Goal: Communication & Community: Answer question/provide support

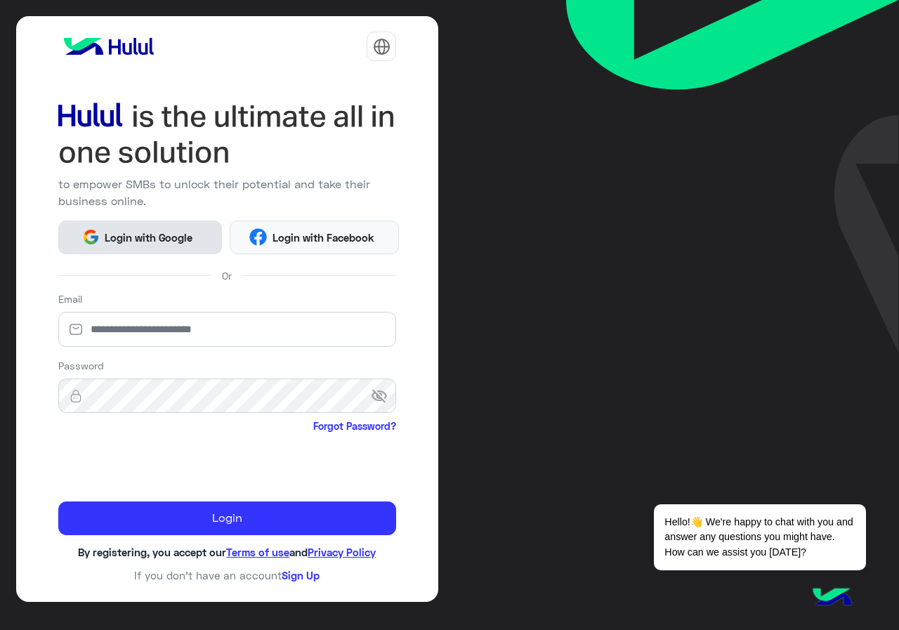
click at [126, 225] on button "Login with Google" at bounding box center [140, 237] width 164 height 34
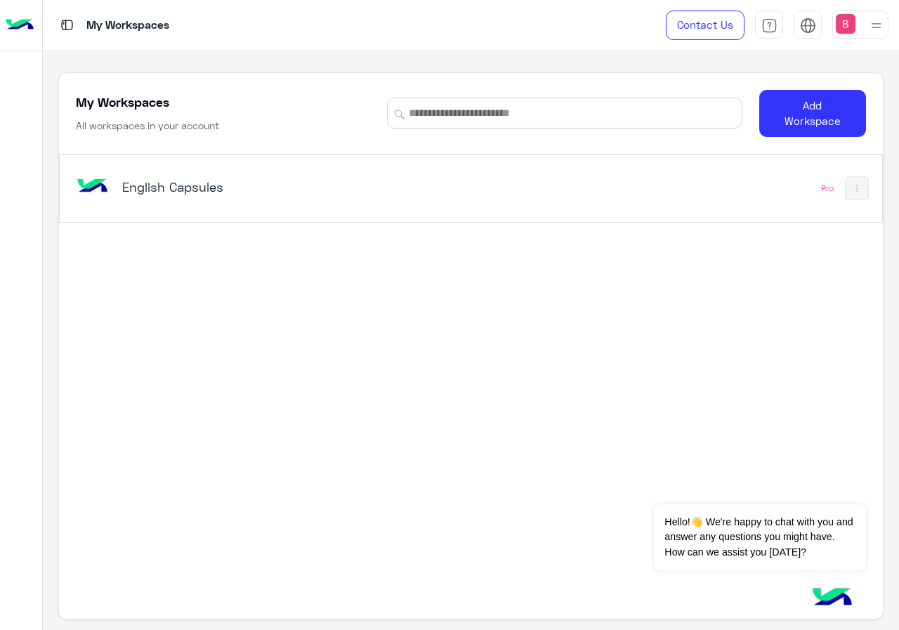
click at [146, 194] on h5 "English Capsules" at bounding box center [265, 186] width 286 height 17
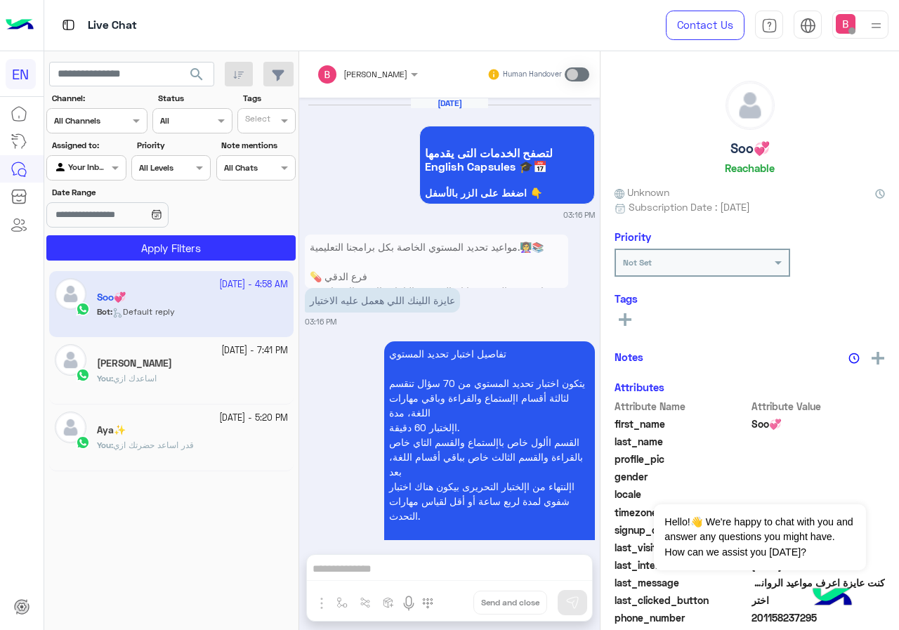
scroll to position [1728, 0]
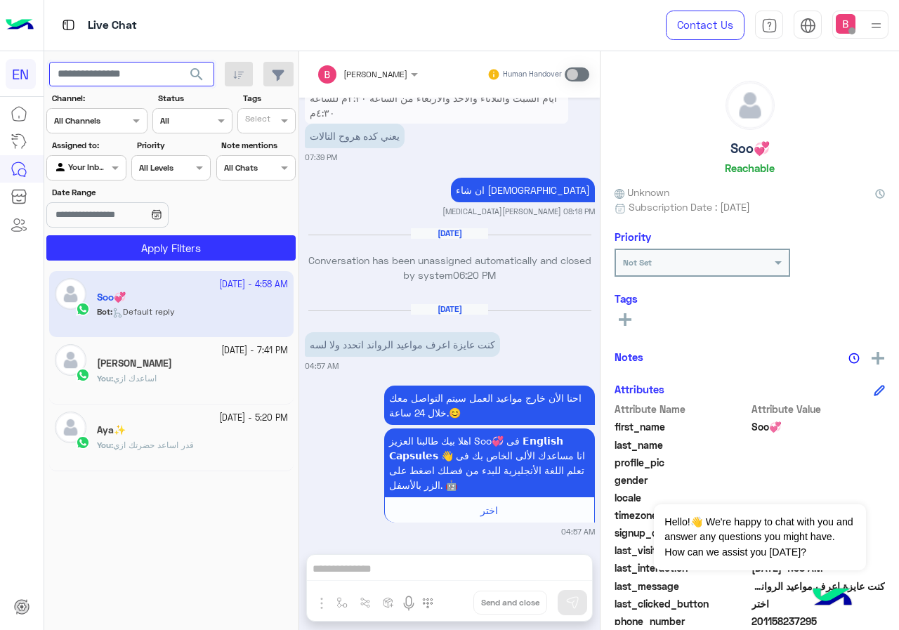
paste input "**********"
type input "**********"
click at [194, 74] on span "search" at bounding box center [196, 74] width 17 height 17
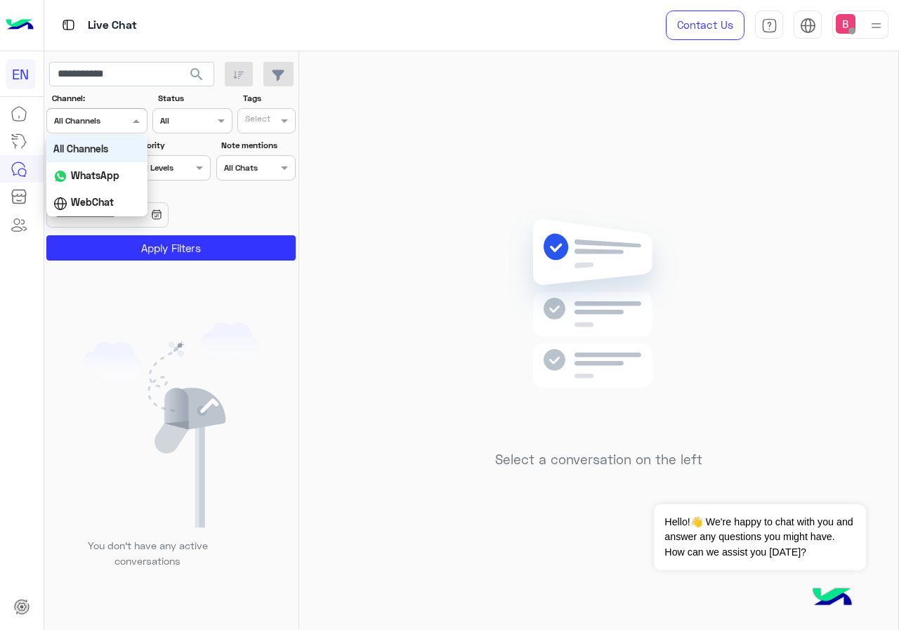
click at [100, 130] on div "Channel All Channels" at bounding box center [96, 120] width 101 height 25
click at [92, 171] on b "WhatsApp" at bounding box center [95, 175] width 48 height 12
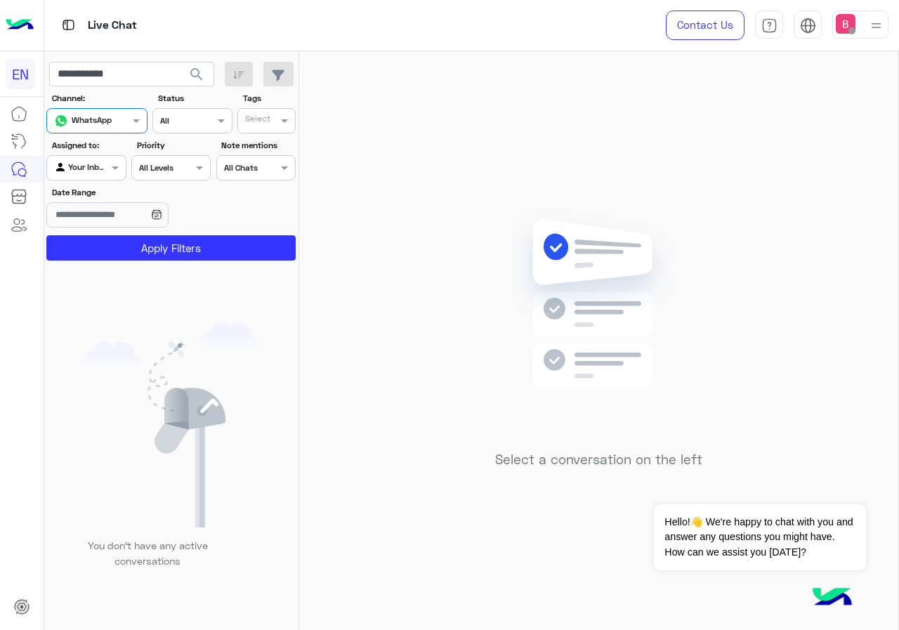
click at [91, 157] on div "Agent Filter Your Inbox" at bounding box center [85, 167] width 79 height 25
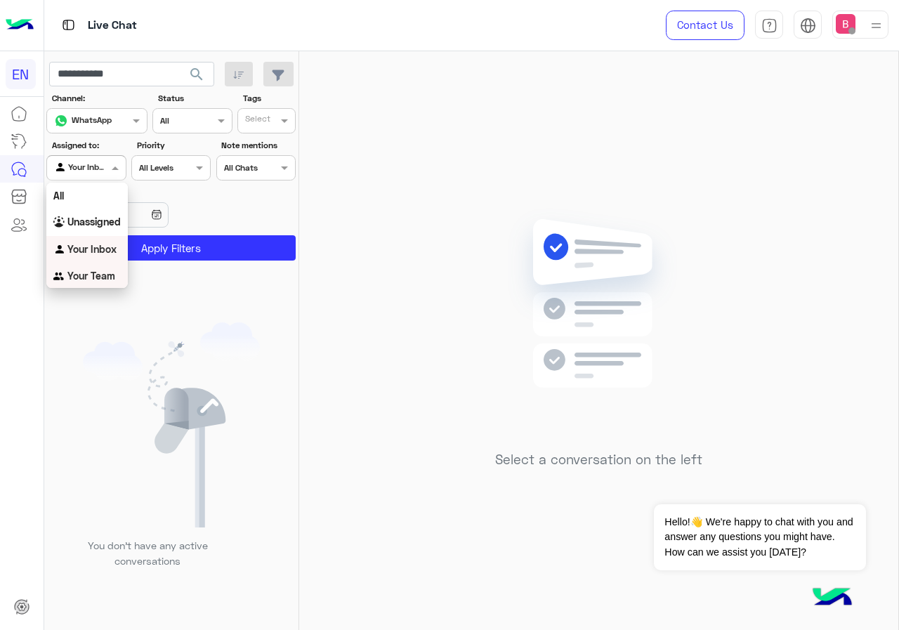
click at [89, 281] on b "Your Team" at bounding box center [91, 276] width 48 height 12
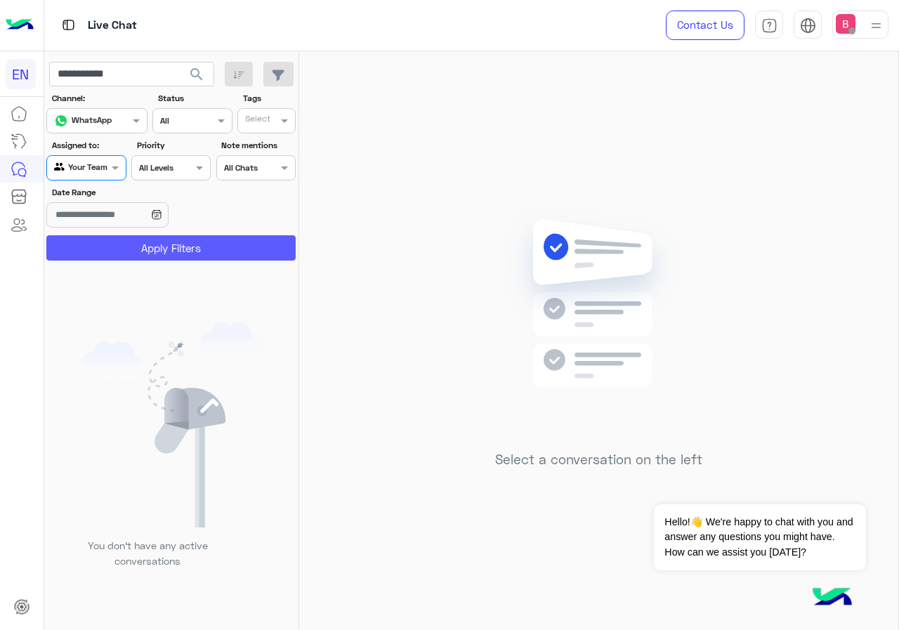
click at [145, 256] on button "Apply Filters" at bounding box center [170, 247] width 249 height 25
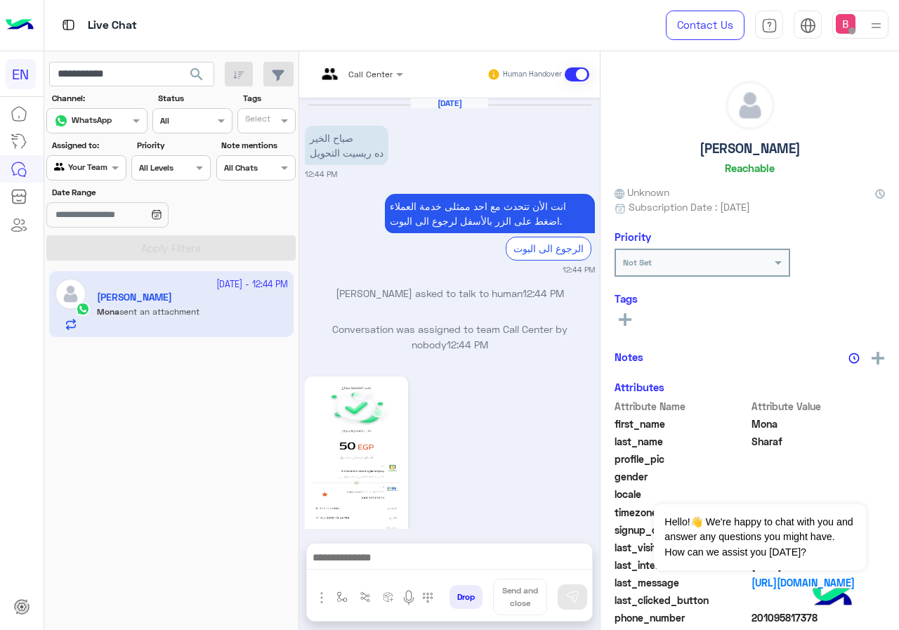
scroll to position [51, 0]
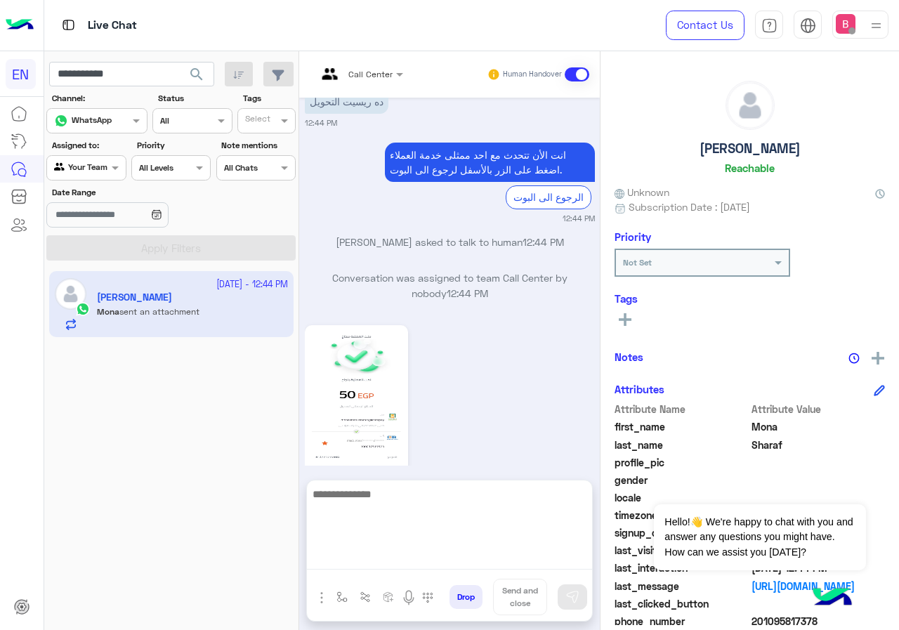
click at [373, 554] on textarea at bounding box center [449, 527] width 285 height 84
type textarea "**********"
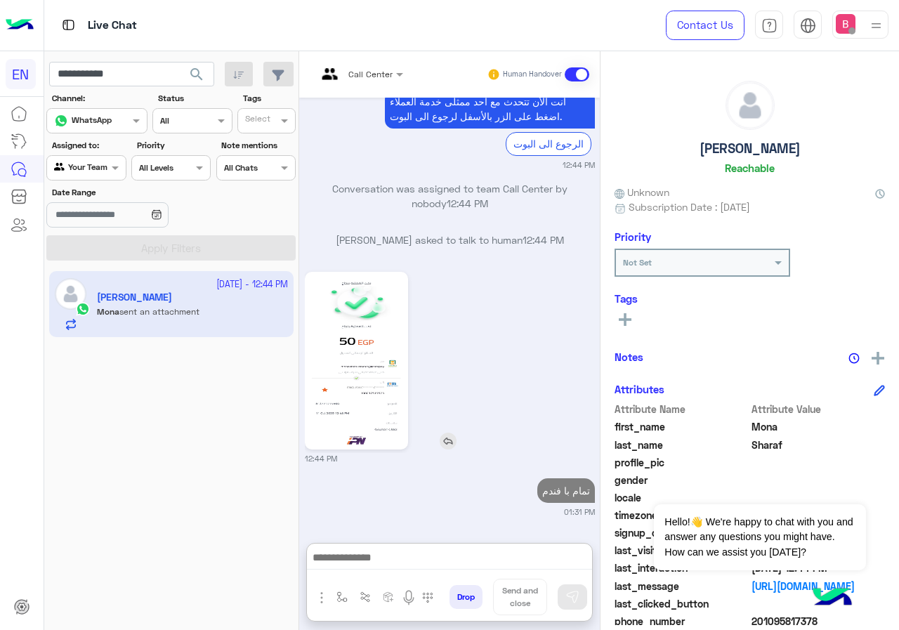
click at [351, 341] on img at bounding box center [356, 360] width 96 height 171
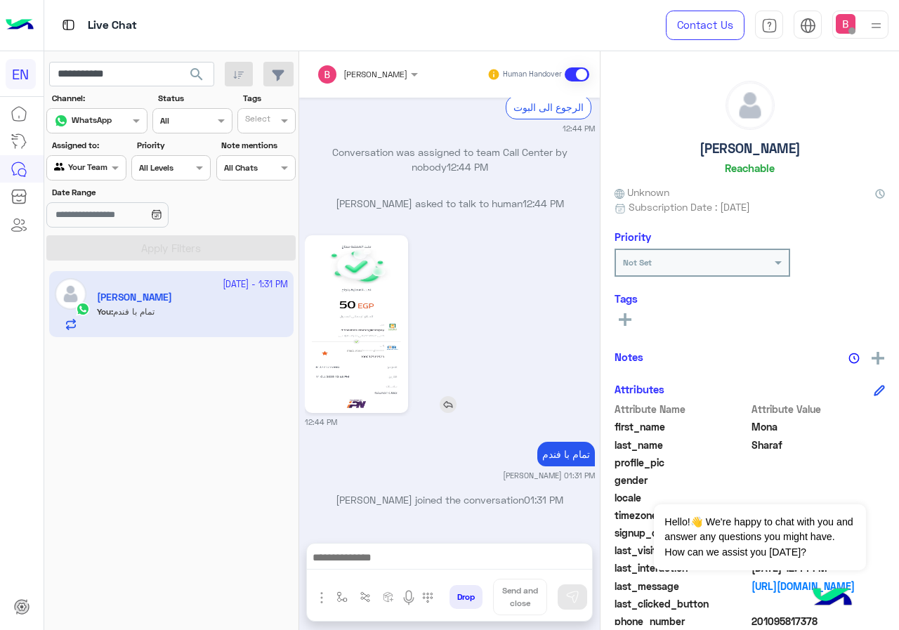
scroll to position [0, 0]
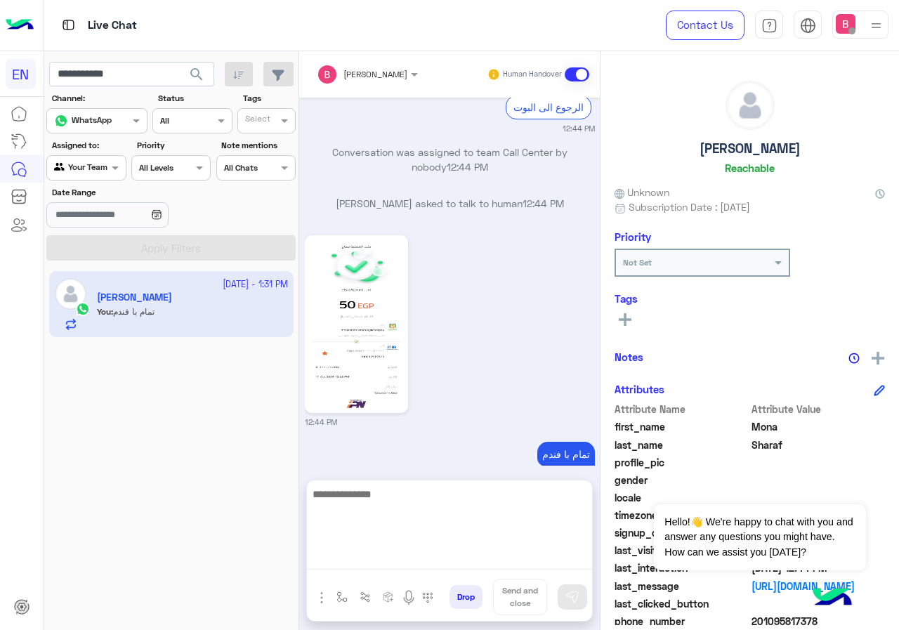
click at [465, 567] on textarea at bounding box center [449, 527] width 285 height 84
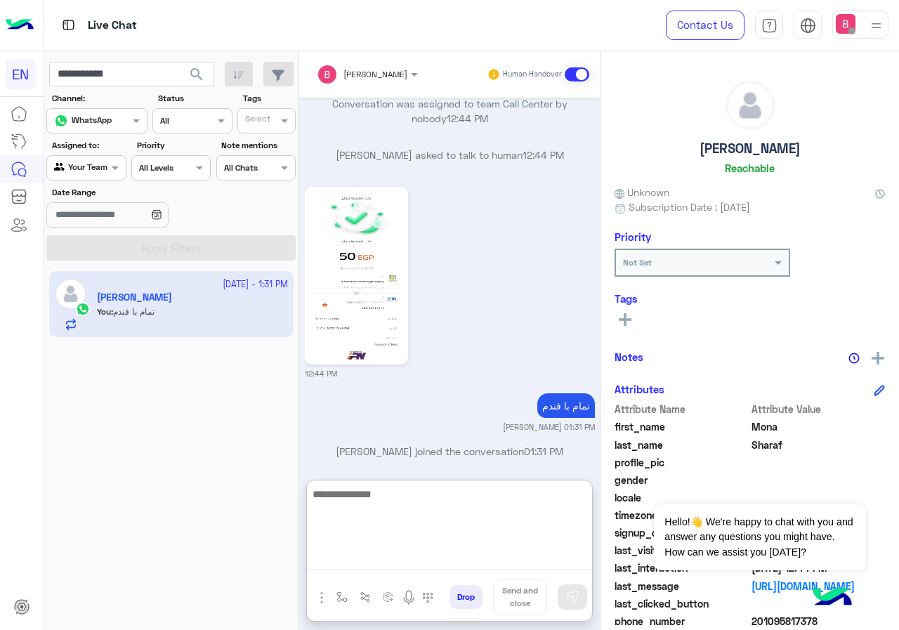
scroll to position [204, 0]
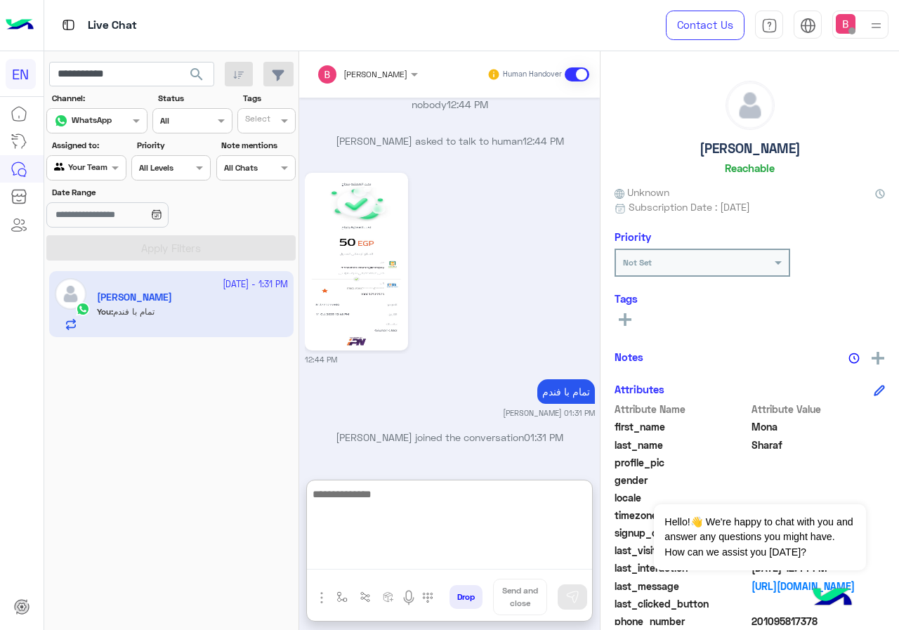
click at [400, 501] on textarea at bounding box center [449, 527] width 285 height 84
type textarea "*"
click at [416, 513] on textarea at bounding box center [449, 527] width 285 height 84
